Goal: Transaction & Acquisition: Book appointment/travel/reservation

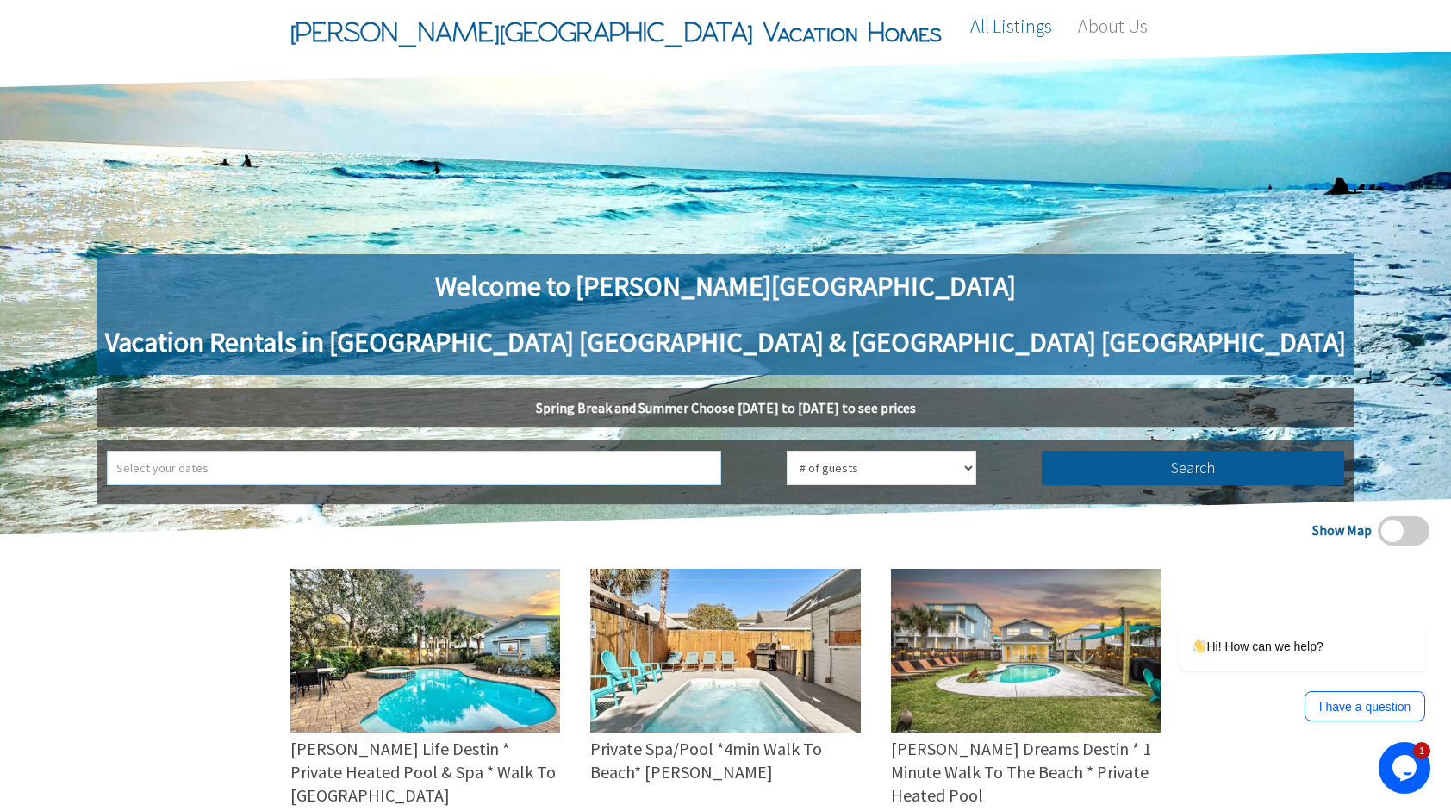
click at [664, 465] on input "text" at bounding box center [414, 468] width 614 height 34
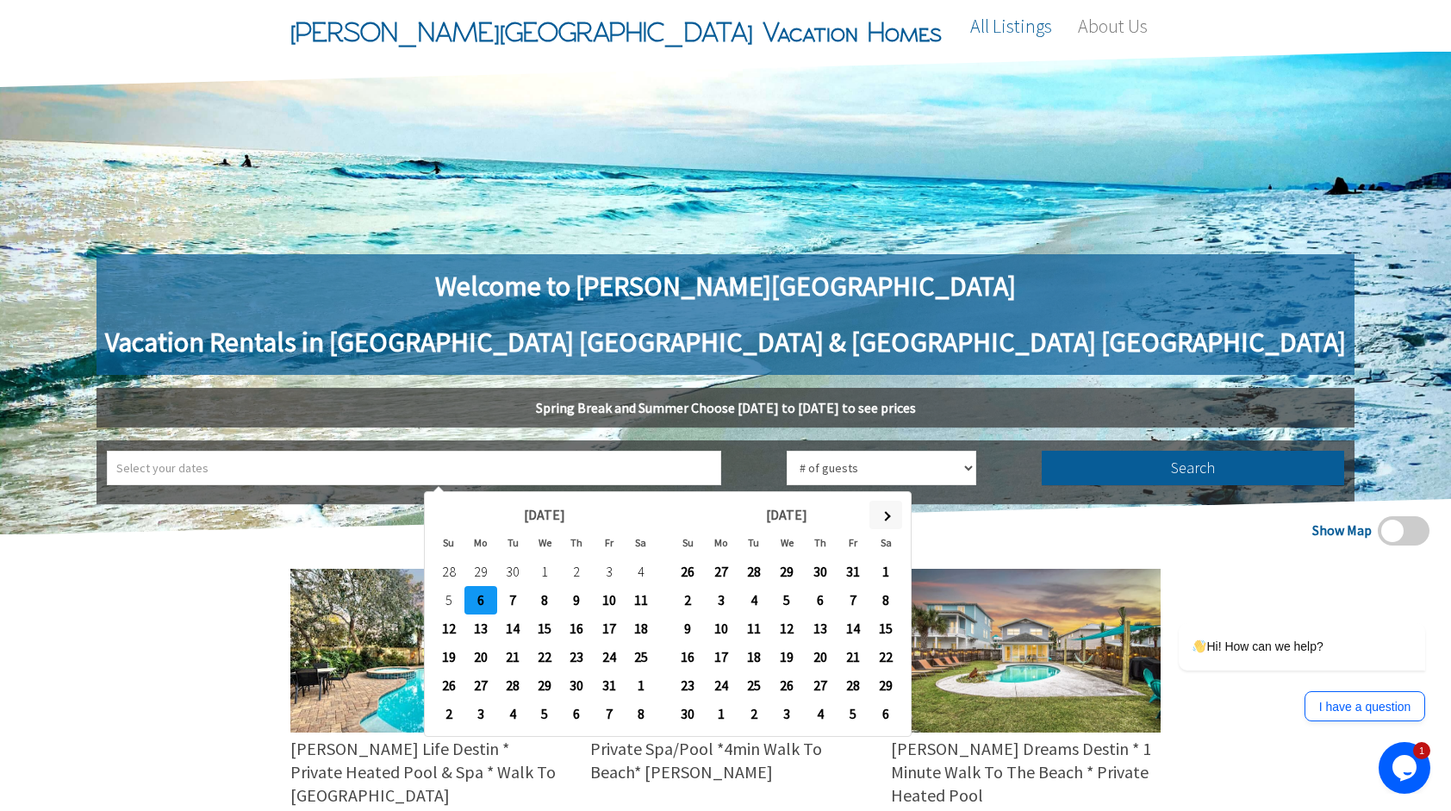
click at [882, 513] on span at bounding box center [885, 516] width 9 height 9
click at [882, 512] on th at bounding box center [885, 515] width 33 height 28
click at [883, 511] on th at bounding box center [885, 515] width 33 height 28
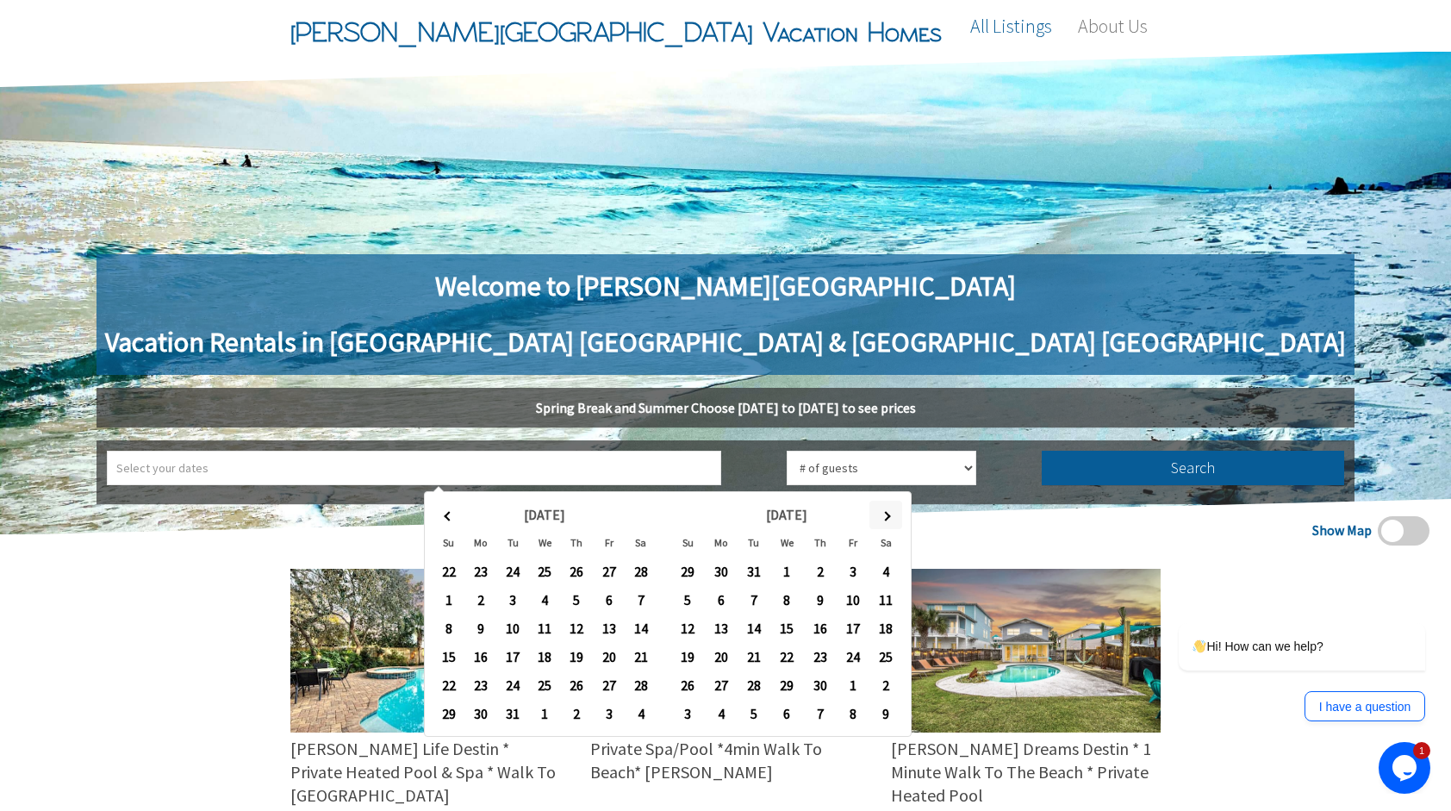
click at [884, 510] on th at bounding box center [885, 515] width 33 height 28
type input "2026-08-15 ➡ 2026-08-22"
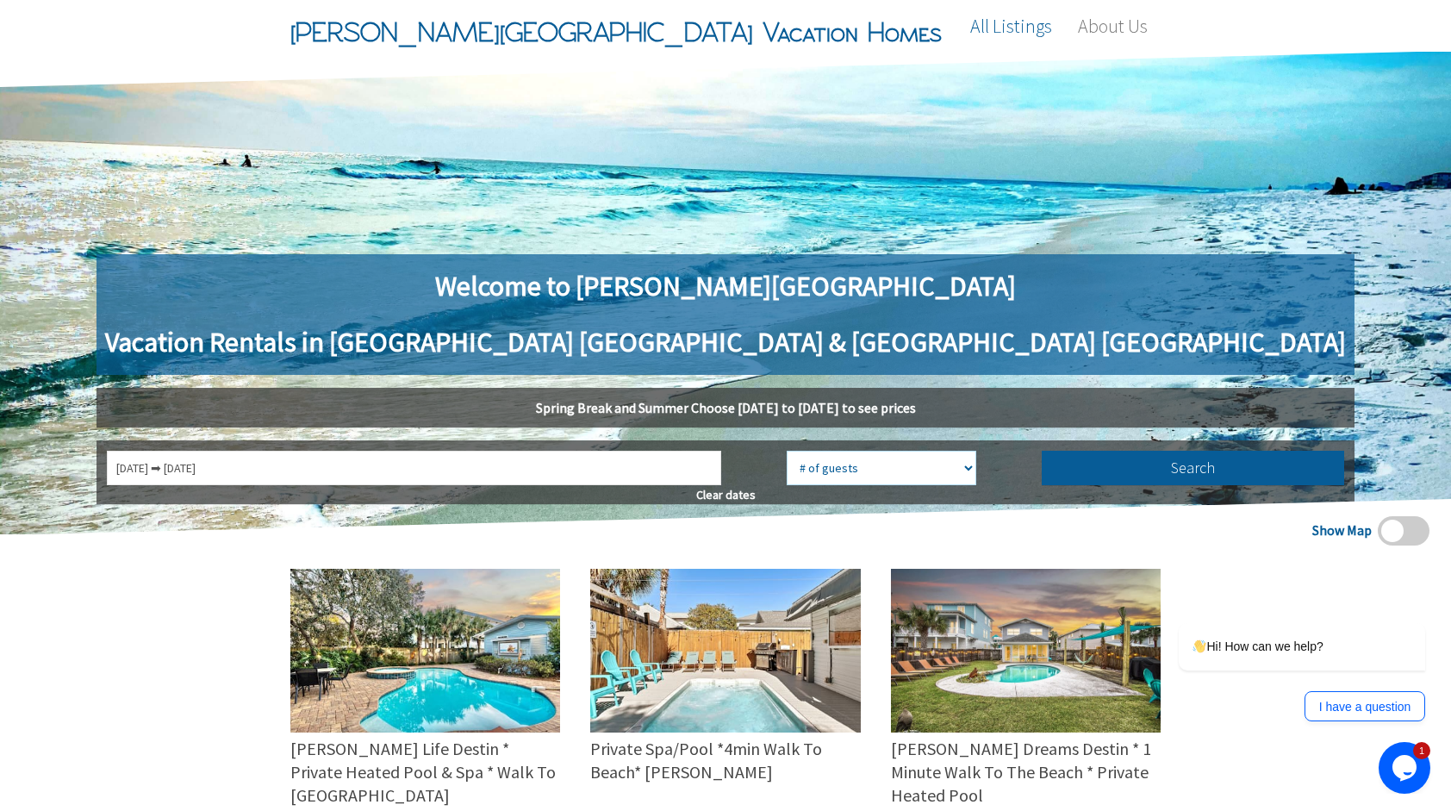
click at [827, 474] on select "# of guests 1 guest 2 guests 3 guests 4 guests 5 guests 6 guests 7 guests 8 gue…" at bounding box center [882, 468] width 190 height 34
select select "6"
click at [787, 451] on select "# of guests 1 guest 2 guests 3 guests 4 guests 5 guests 6 guests 7 guests 8 gue…" at bounding box center [882, 468] width 190 height 34
click at [1042, 477] on button "Search" at bounding box center [1193, 468] width 303 height 34
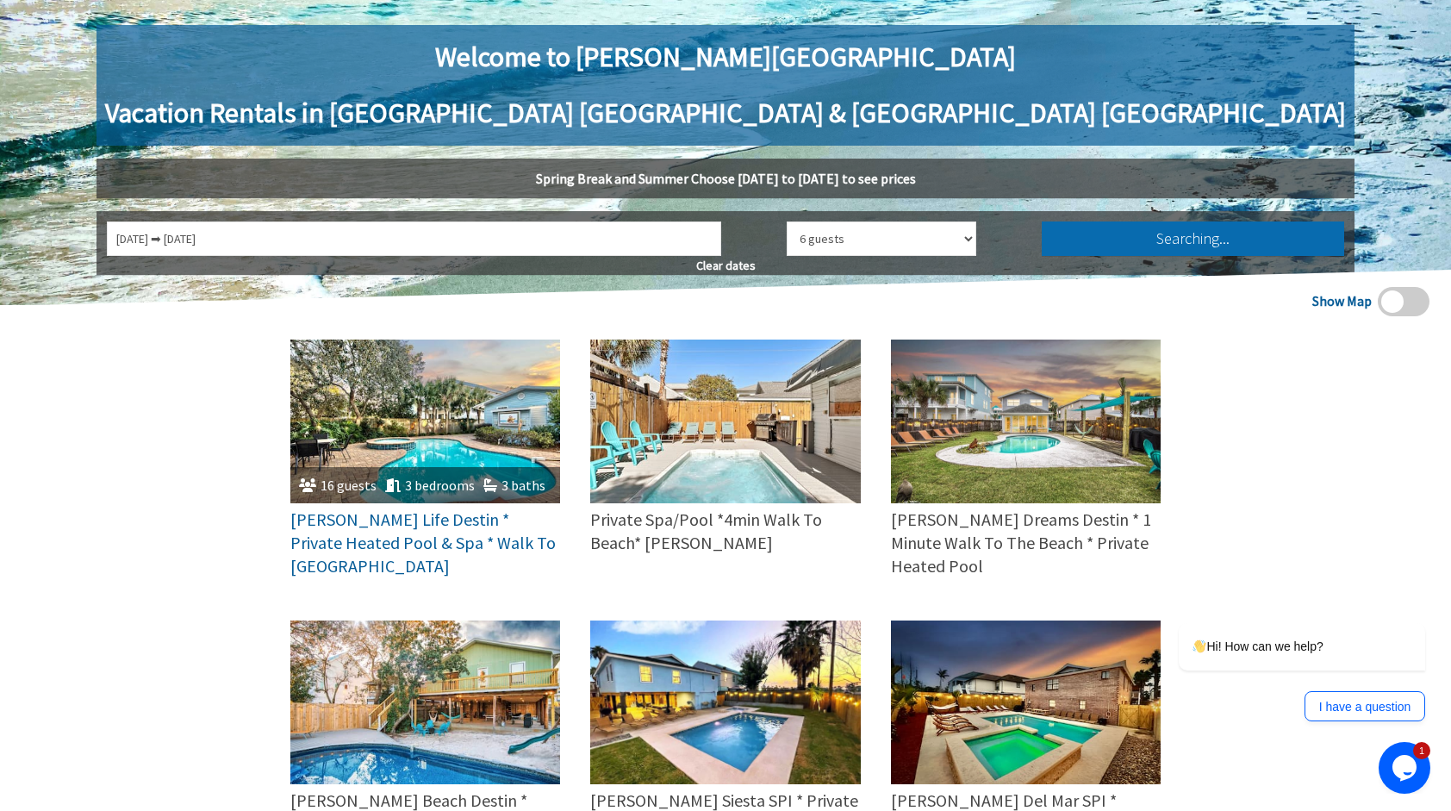
scroll to position [259, 0]
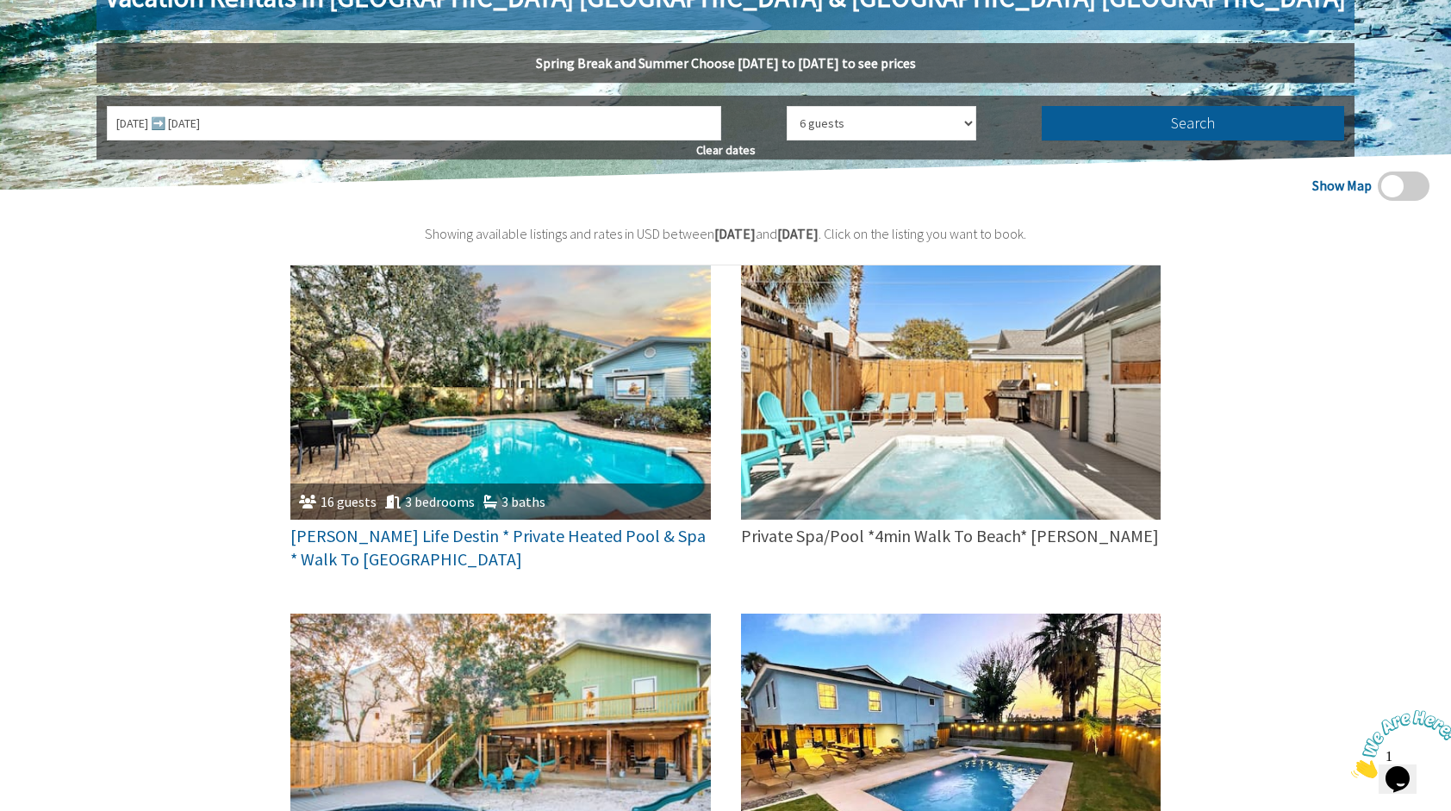
scroll to position [86, 0]
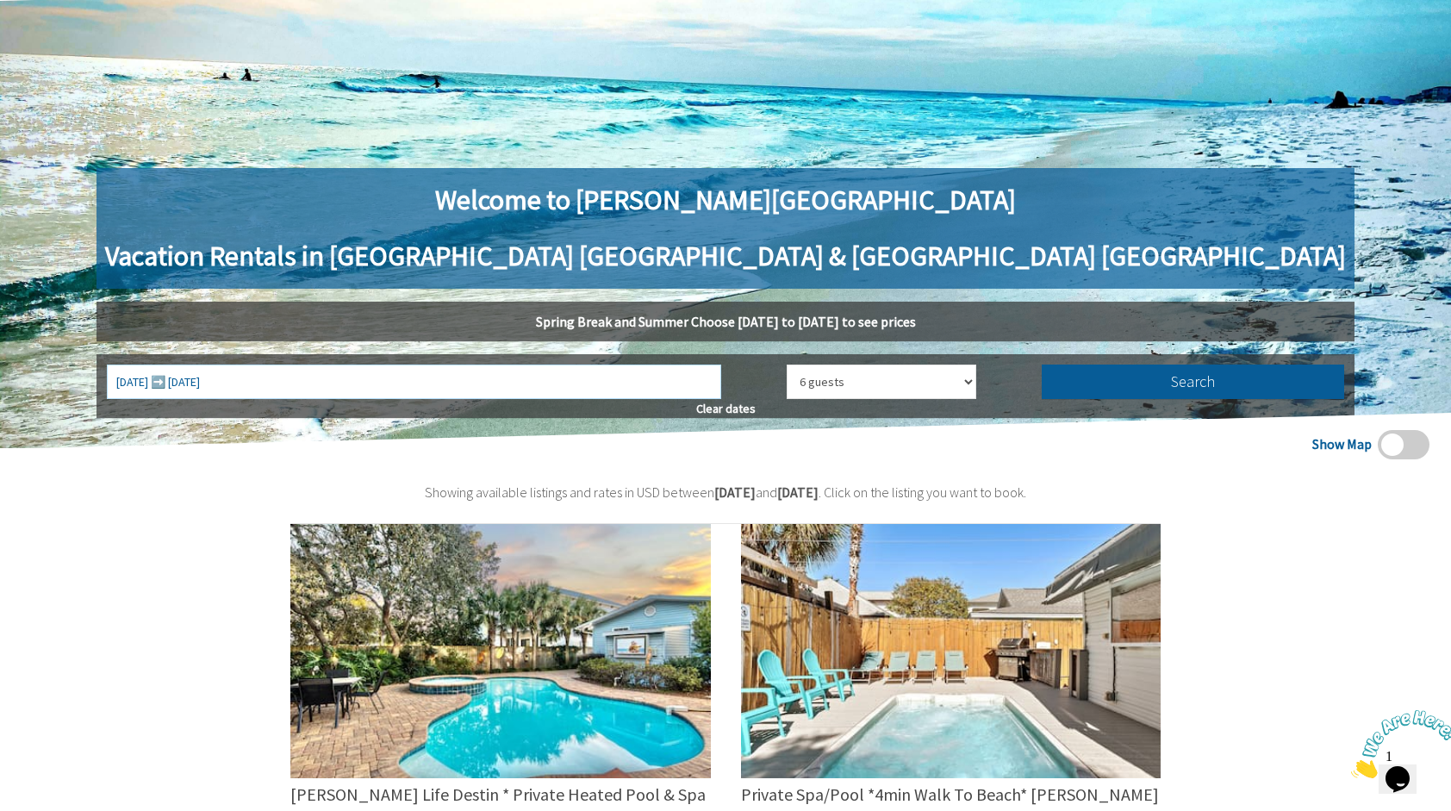
click at [657, 384] on input "8/15/2026 ➡️ 8/22/2026" at bounding box center [414, 382] width 614 height 34
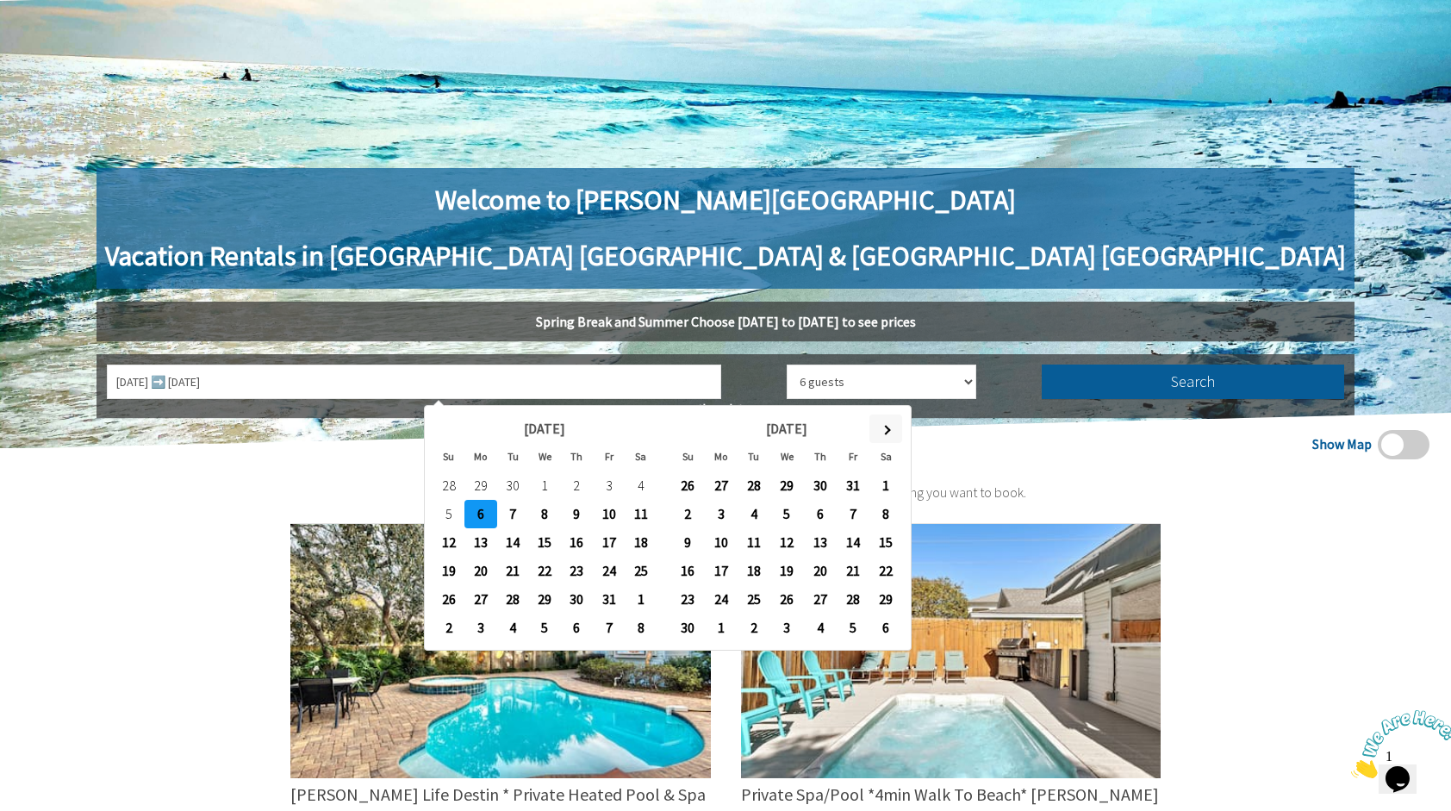
click at [889, 430] on th at bounding box center [885, 428] width 33 height 28
click at [889, 429] on span at bounding box center [885, 430] width 9 height 9
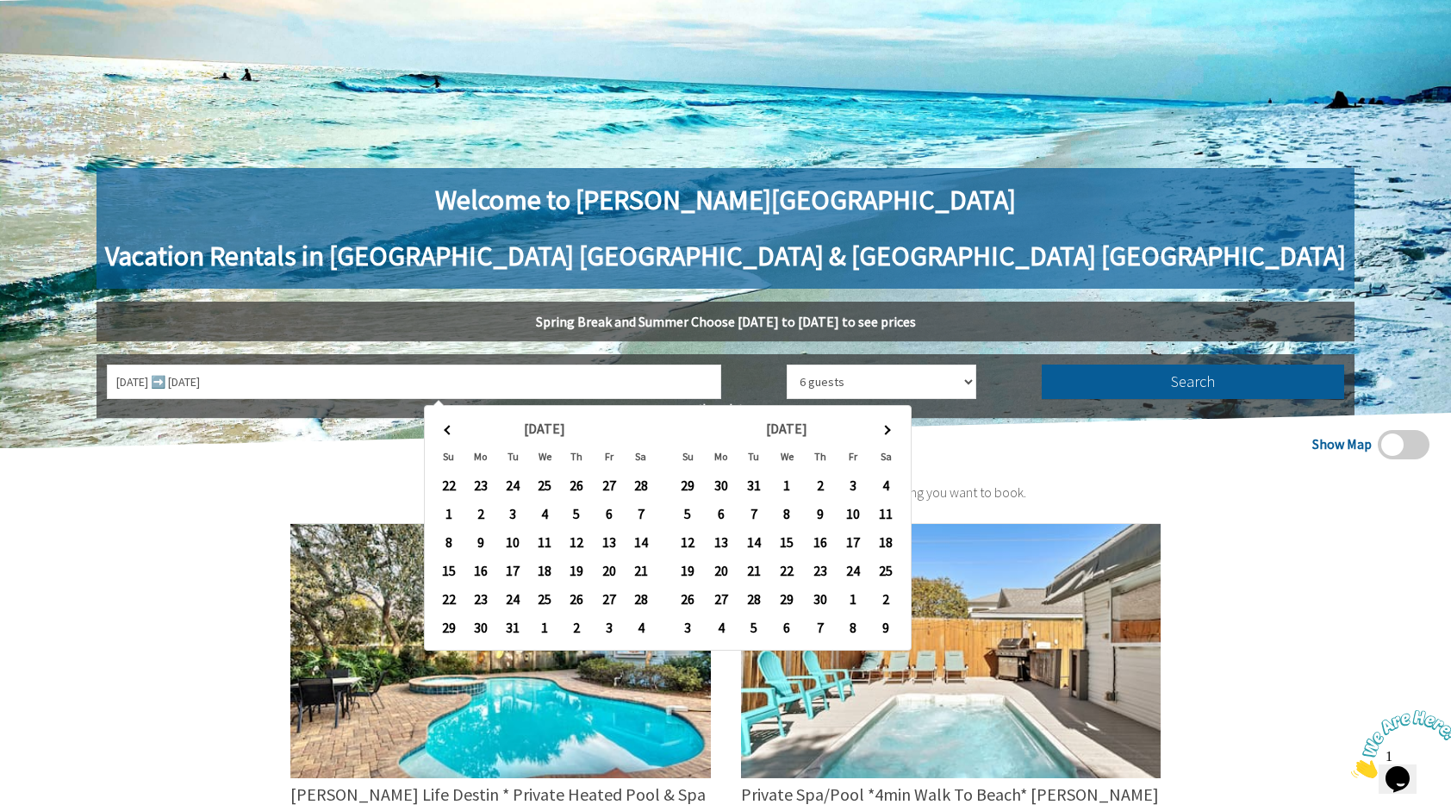
click at [889, 429] on span at bounding box center [885, 430] width 9 height 9
type input "8/22/2026 ➡ 8/29/2026"
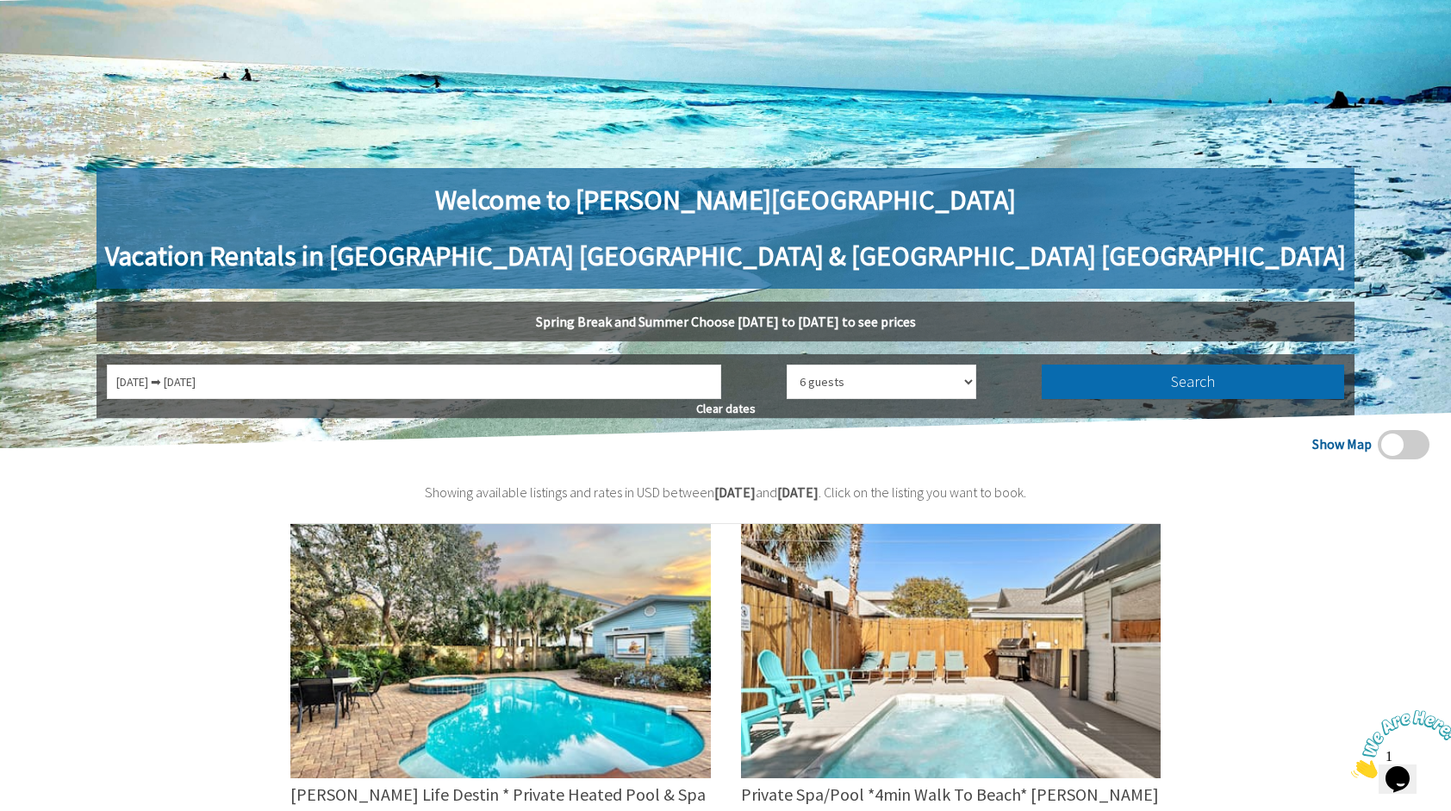
click at [1042, 383] on button "Search" at bounding box center [1193, 382] width 303 height 34
click at [1042, 385] on button "Searching..." at bounding box center [1193, 382] width 303 height 34
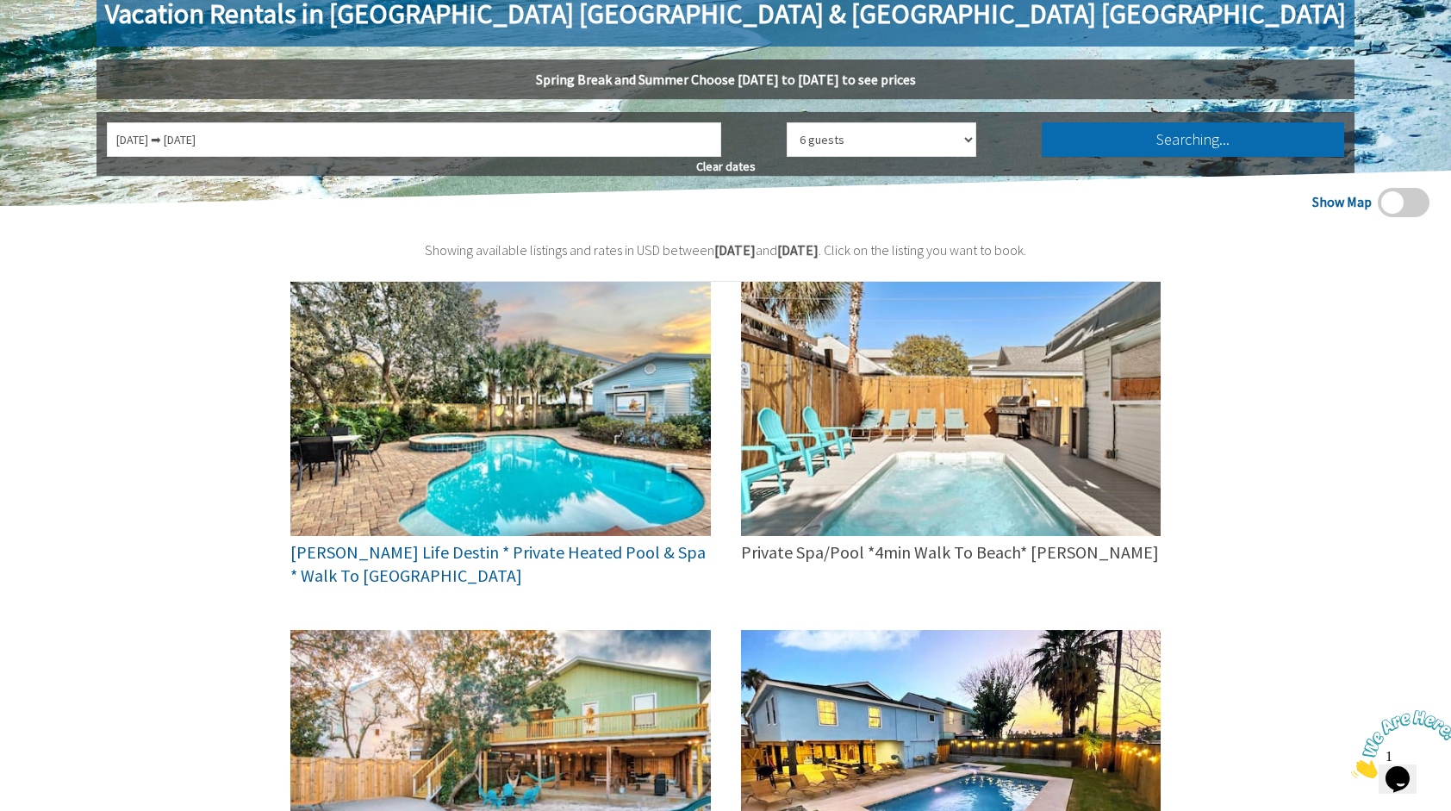
scroll to position [431, 0]
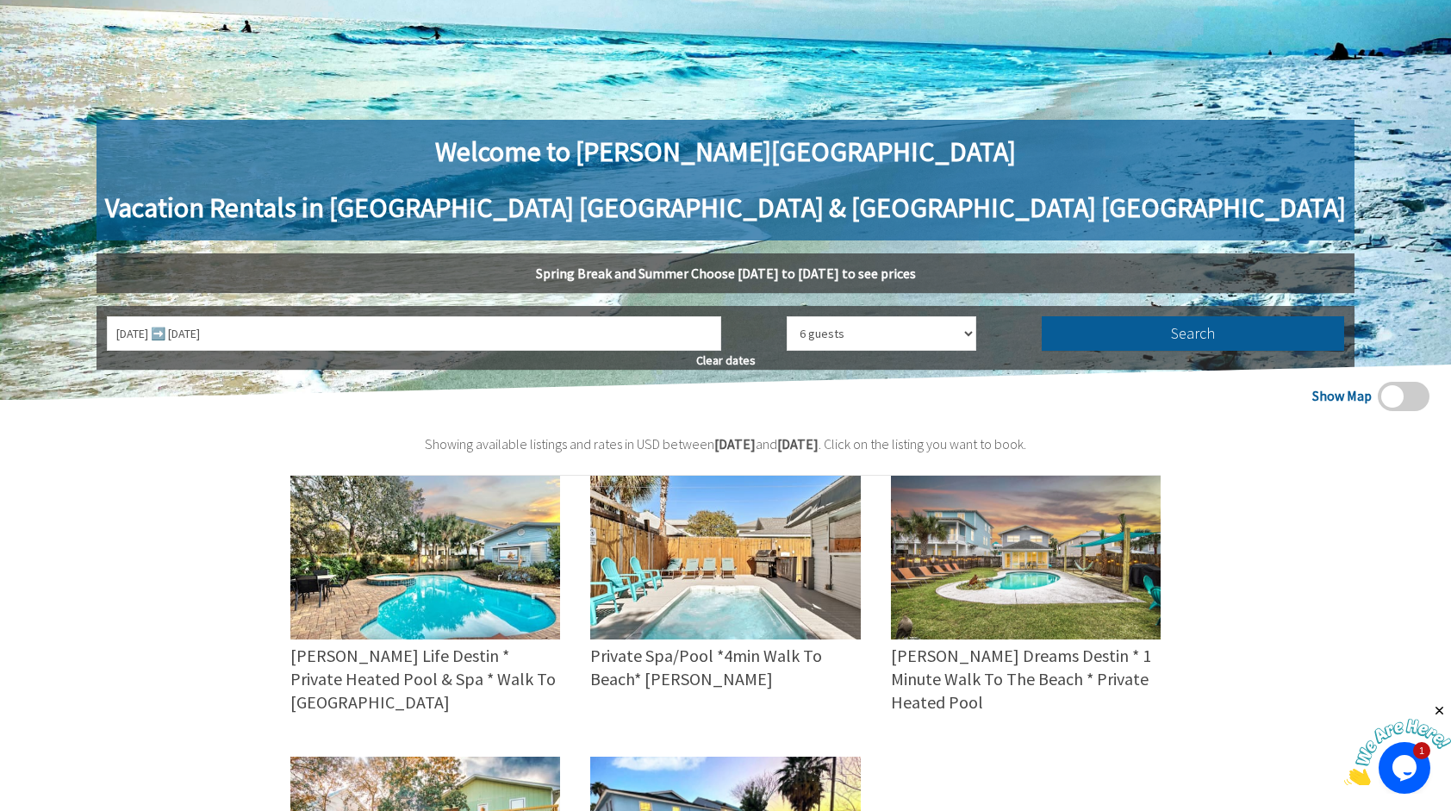
scroll to position [345, 0]
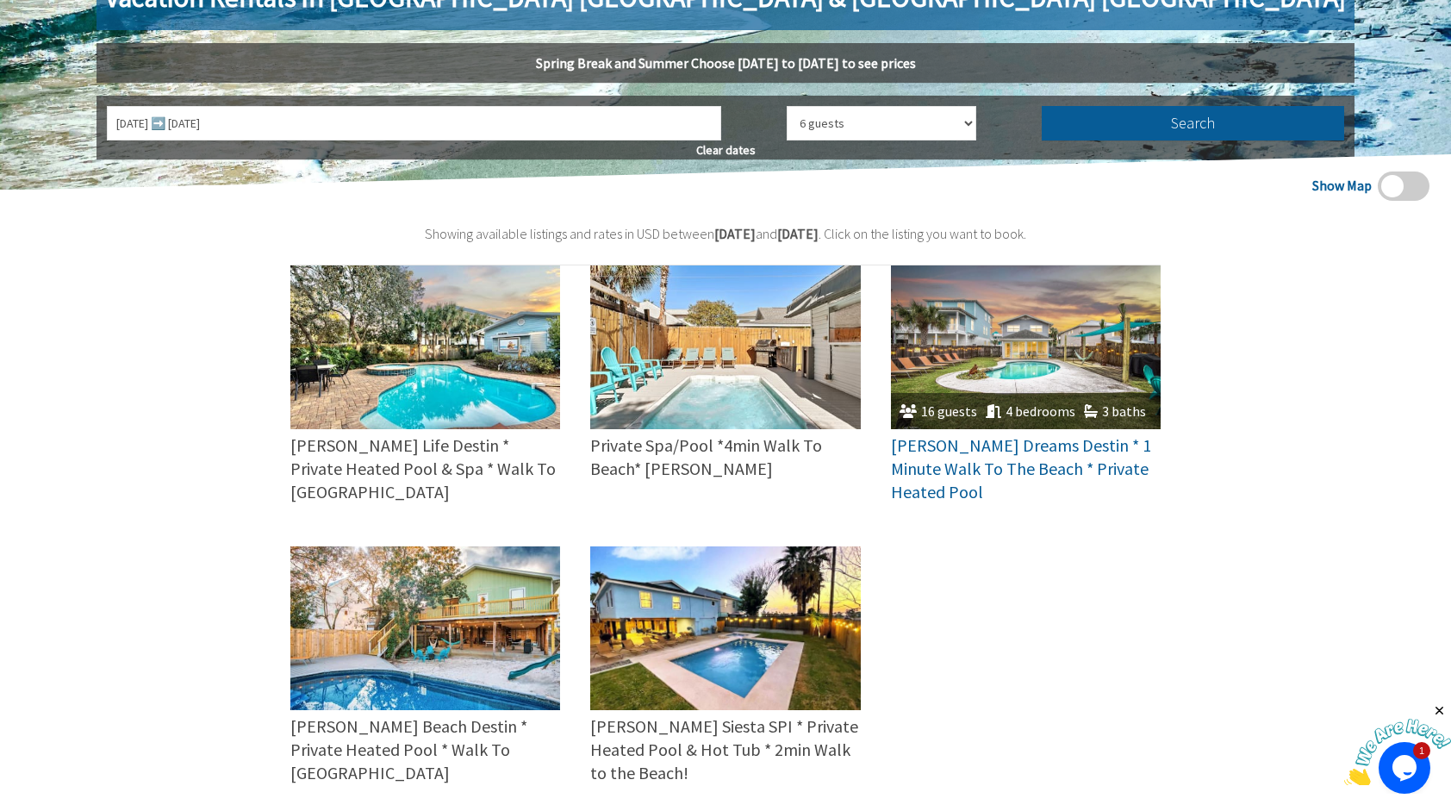
click at [955, 368] on img at bounding box center [1026, 347] width 270 height 164
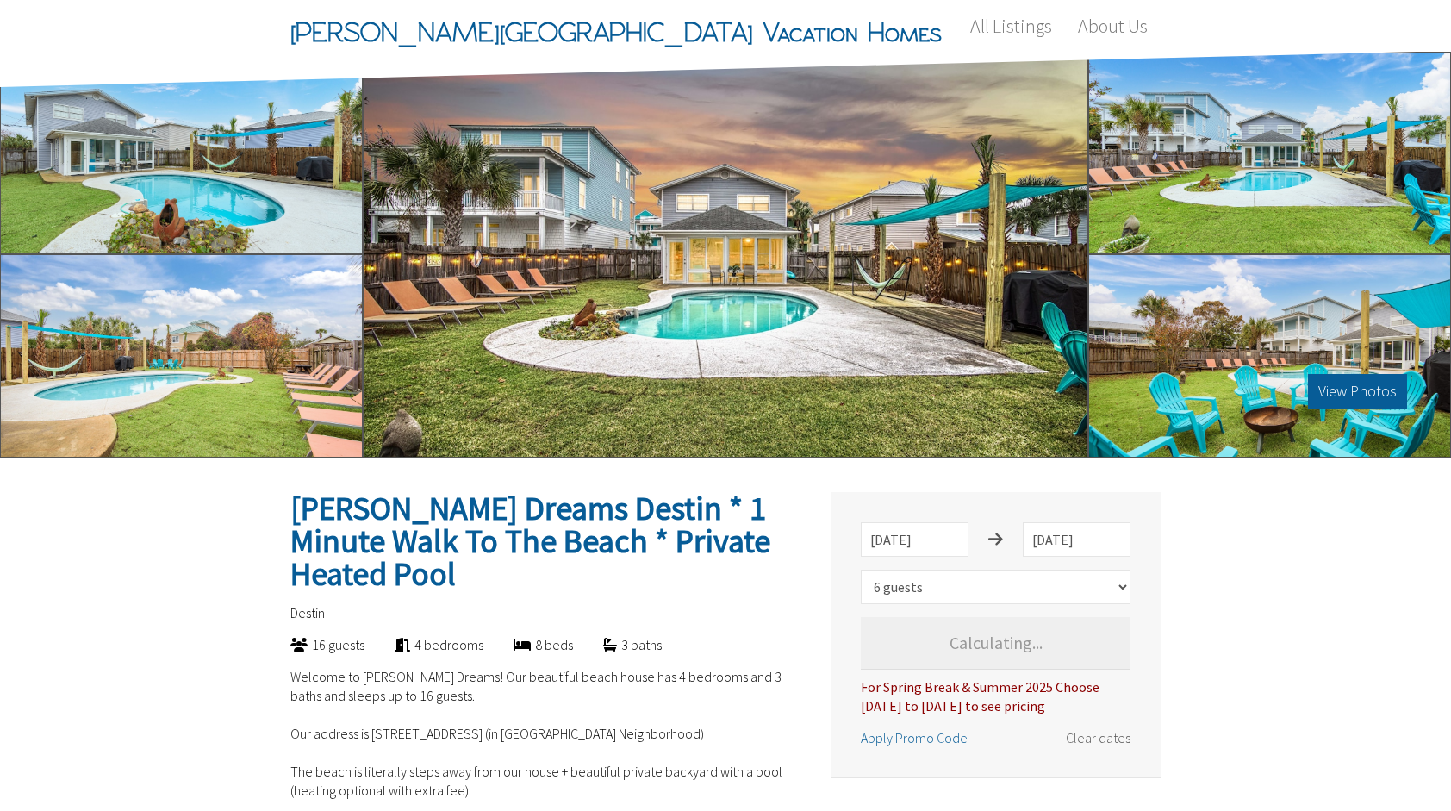
select select "6"
